Goal: Information Seeking & Learning: Learn about a topic

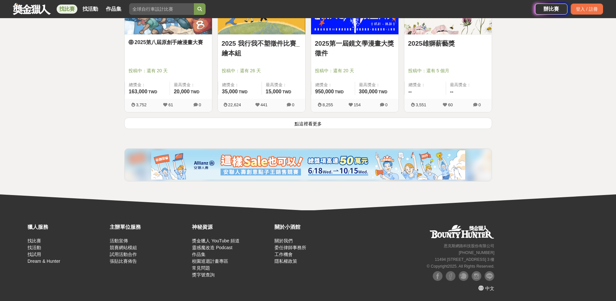
scroll to position [849, 0]
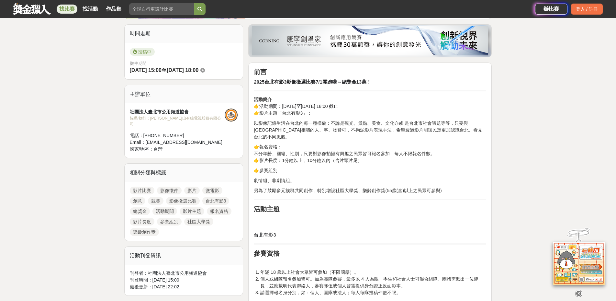
scroll to position [155, 0]
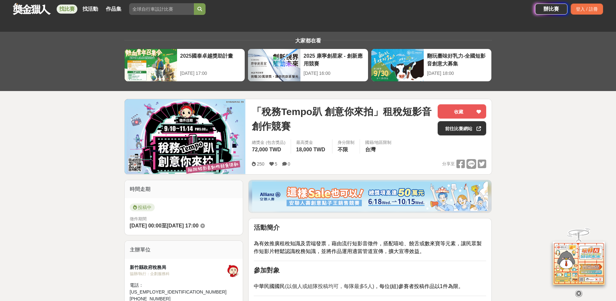
scroll to position [39, 0]
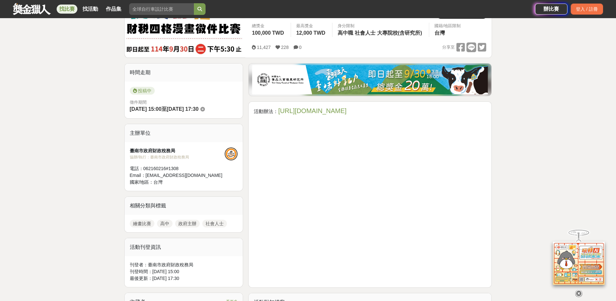
scroll to position [117, 0]
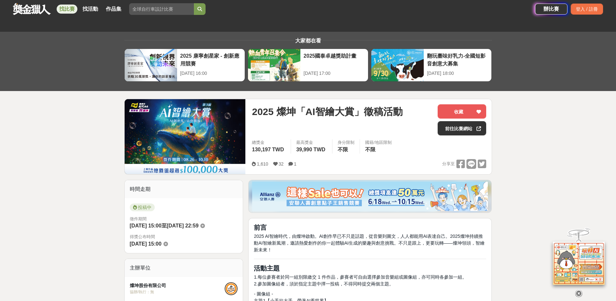
scroll to position [389, 0]
